Goal: Check status

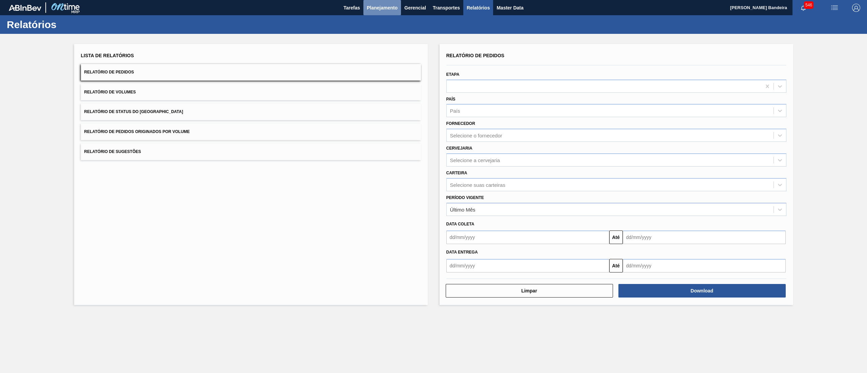
click at [381, 5] on span "Planejamento" at bounding box center [382, 8] width 31 height 8
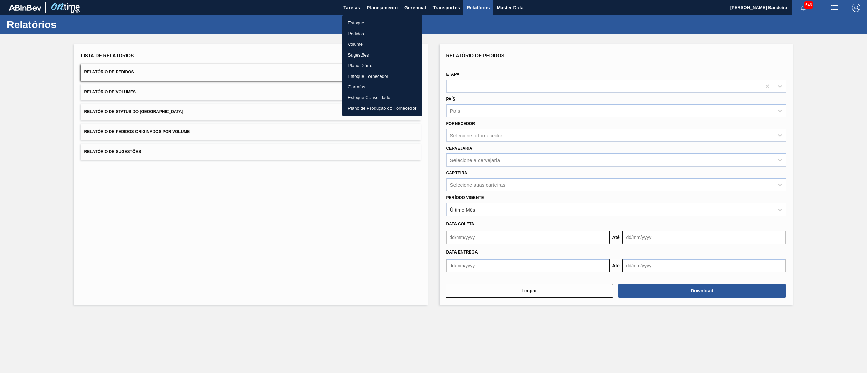
click at [364, 20] on li "Estoque" at bounding box center [383, 23] width 80 height 11
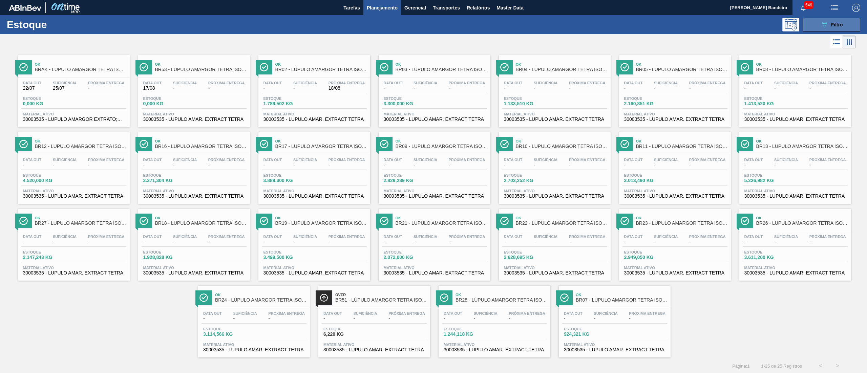
click at [822, 21] on icon "089F7B8B-B2A5-4AFE-B5C0-19BA573D28AC" at bounding box center [825, 25] width 8 height 8
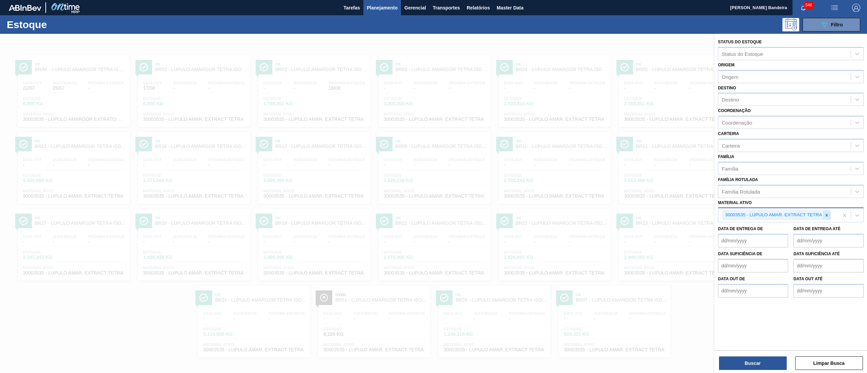
click at [826, 211] on div at bounding box center [826, 215] width 7 height 8
paste ativo "30008340"
type ativo "30008340"
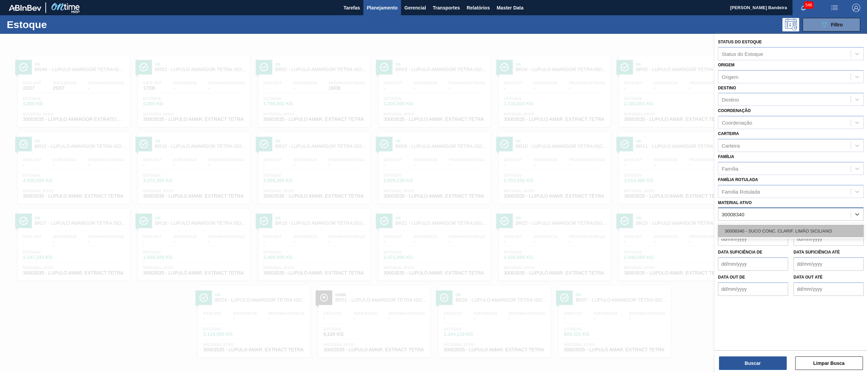
click at [808, 226] on div "30008340 - SUCO CONC. CLARIF. LIMÃO SICILIANO" at bounding box center [791, 231] width 146 height 13
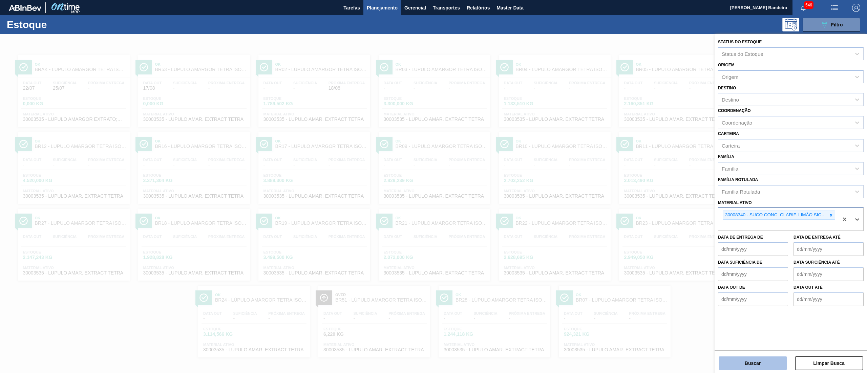
click at [753, 365] on button "Buscar" at bounding box center [753, 364] width 68 height 14
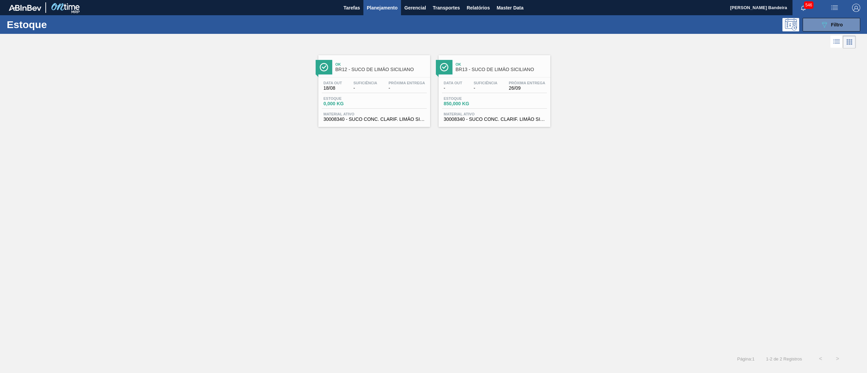
click at [504, 109] on div "Data out - Suficiência - Próxima Entrega 26/09 Estoque 850,000 KG Material ativ…" at bounding box center [495, 101] width 112 height 46
